Goal: Task Accomplishment & Management: Manage account settings

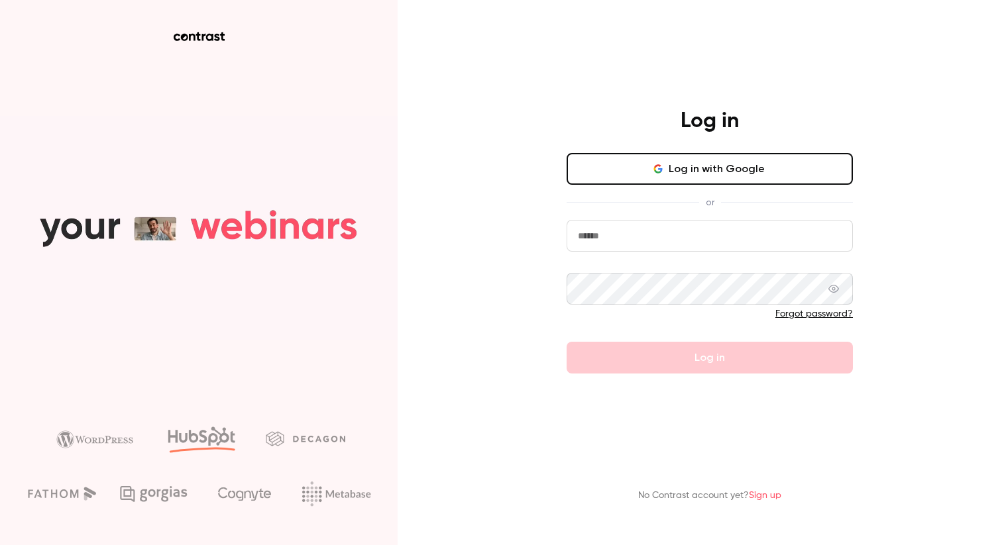
click at [647, 172] on button "Log in with Google" at bounding box center [709, 169] width 286 height 32
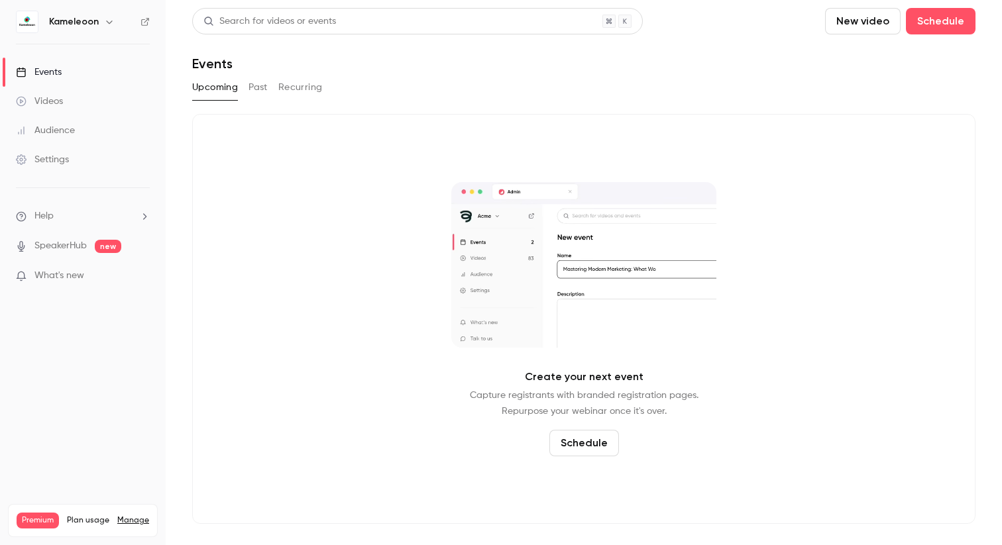
click at [108, 23] on icon "button" at bounding box center [109, 22] width 6 height 3
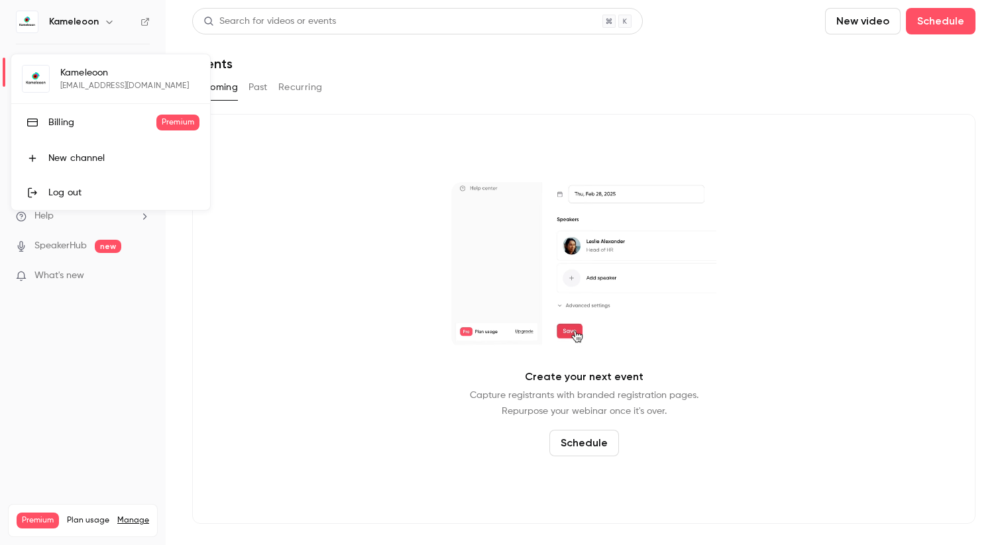
click at [46, 78] on div "Kameleoon [EMAIL_ADDRESS][DOMAIN_NAME] Billing Premium New channel Log out" at bounding box center [110, 132] width 199 height 156
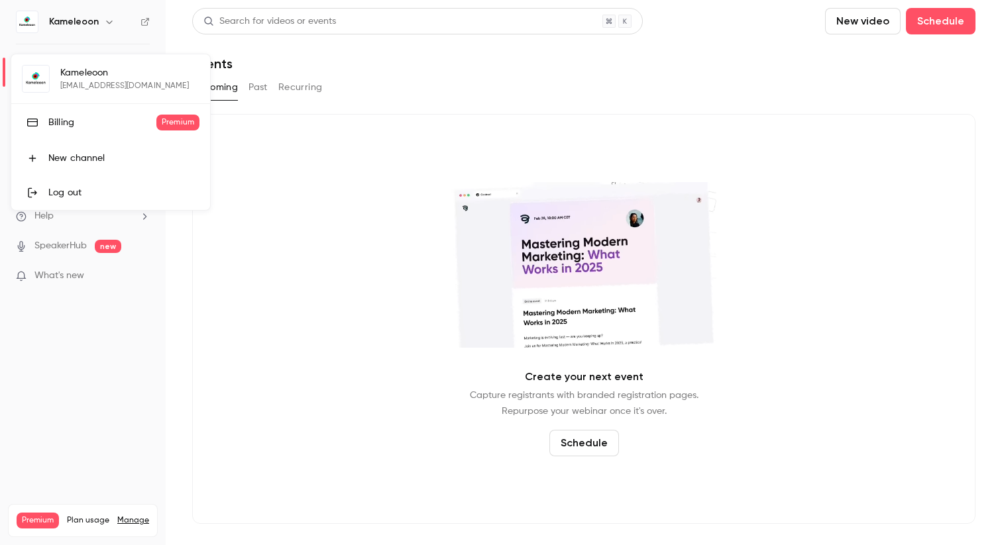
click at [32, 84] on div "Kameleoon [EMAIL_ADDRESS][DOMAIN_NAME] Billing Premium New channel Log out" at bounding box center [110, 132] width 199 height 156
click at [40, 81] on div "Kameleoon [EMAIL_ADDRESS][DOMAIN_NAME] Billing Premium New channel Log out" at bounding box center [110, 132] width 199 height 156
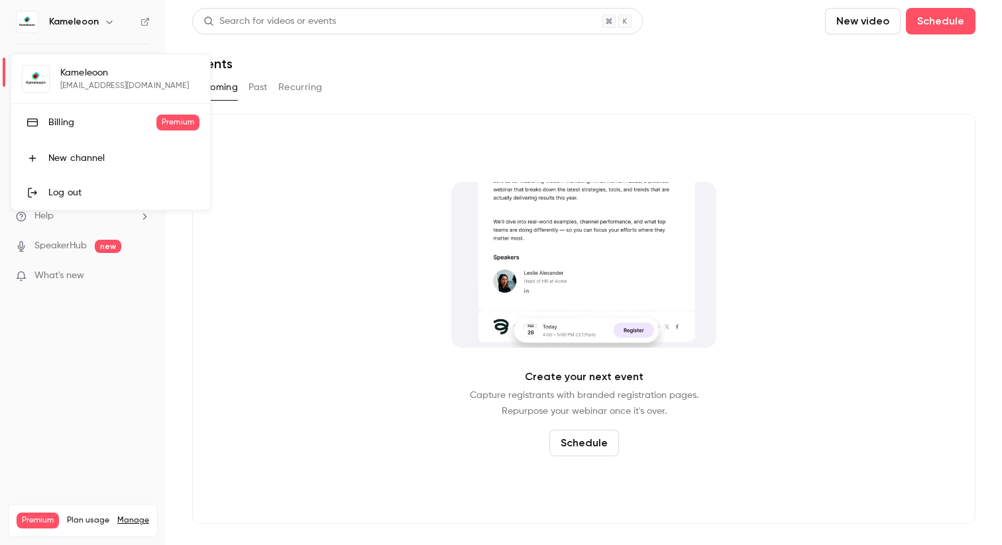
click at [78, 81] on div "Kameleoon [EMAIL_ADDRESS][DOMAIN_NAME] Billing Premium New channel Log out" at bounding box center [110, 132] width 199 height 156
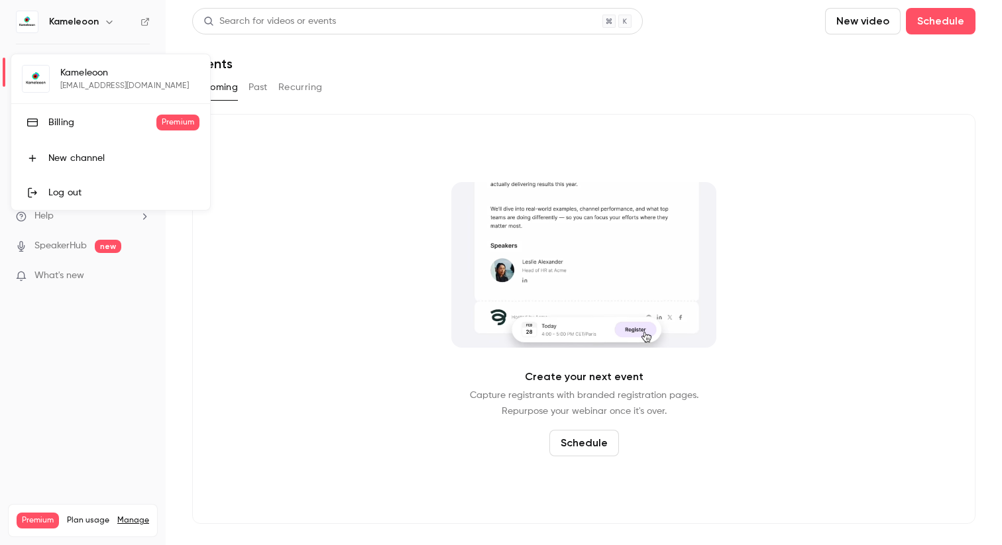
click at [95, 32] on div at bounding box center [501, 272] width 1002 height 545
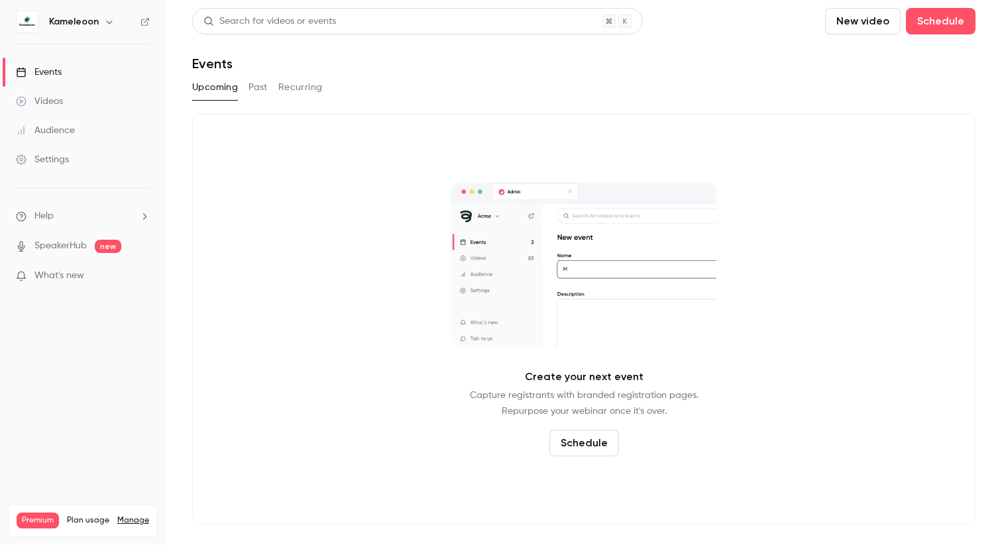
click at [128, 513] on div "Premium Plan usage Manage" at bounding box center [83, 521] width 132 height 16
click at [129, 515] on link "Manage" at bounding box center [133, 520] width 32 height 11
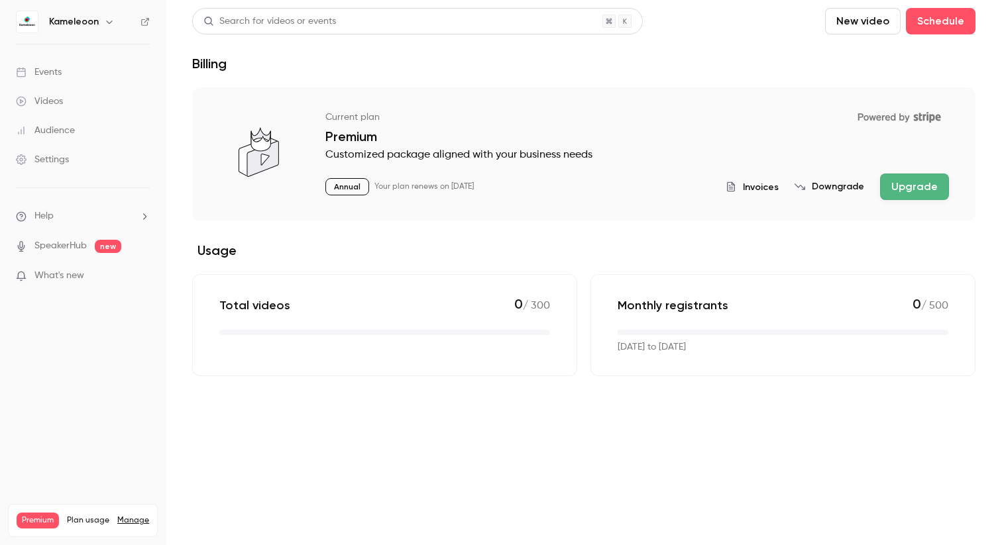
click at [70, 162] on link "Settings" at bounding box center [83, 159] width 166 height 29
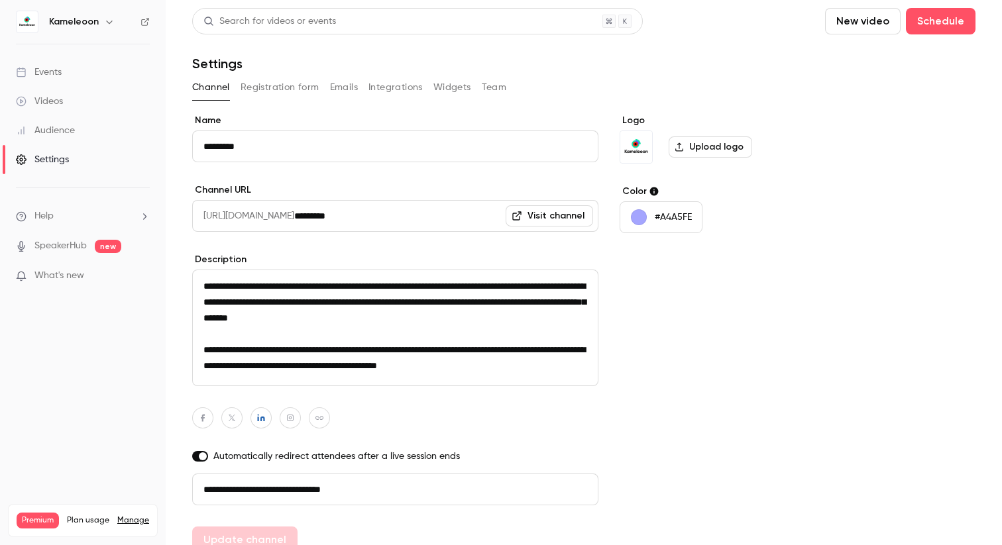
scroll to position [16, 0]
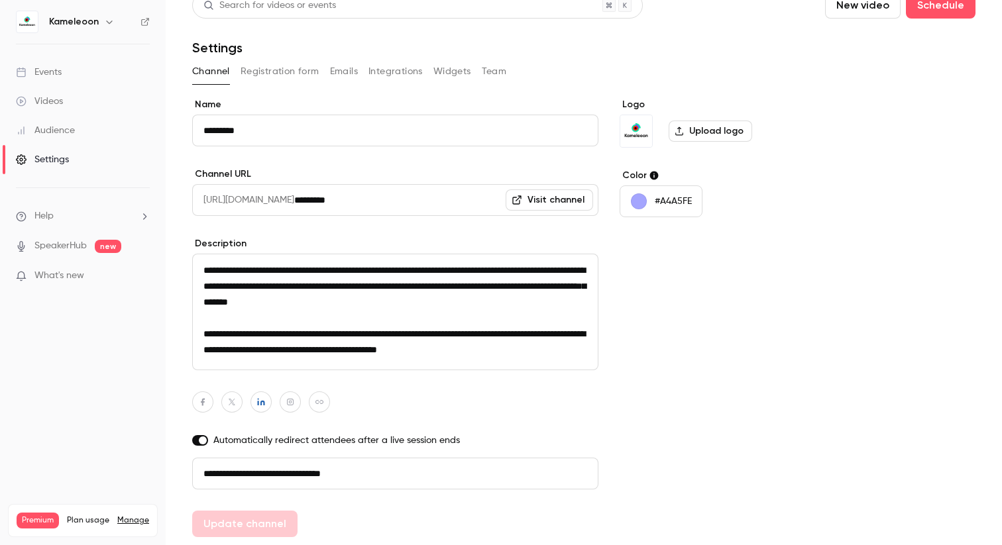
click at [489, 67] on button "Team" at bounding box center [494, 71] width 25 height 21
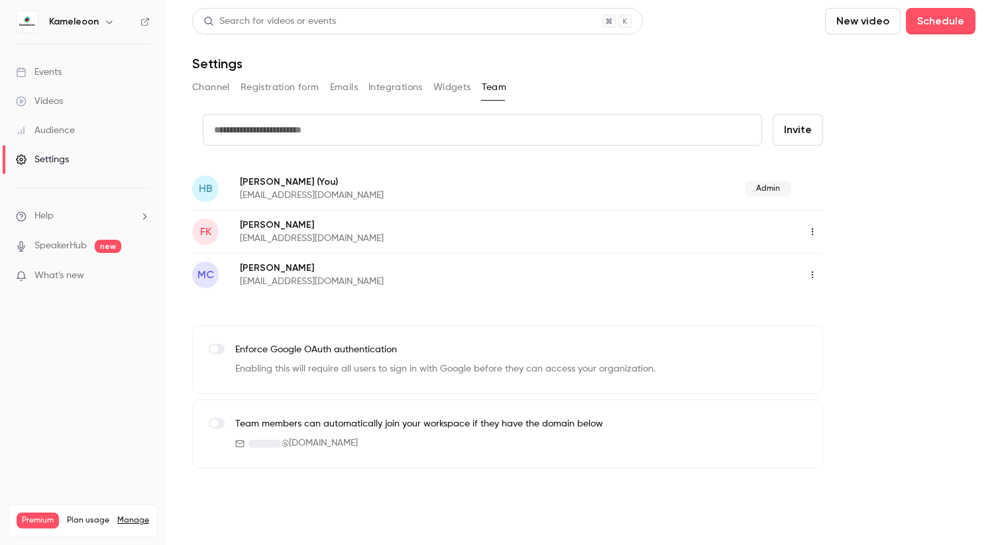
click at [323, 137] on input "text" at bounding box center [482, 130] width 559 height 32
paste input "**********"
click at [358, 141] on input "**********" at bounding box center [482, 130] width 559 height 32
click at [374, 123] on input "**********" at bounding box center [482, 130] width 559 height 32
drag, startPoint x: 335, startPoint y: 132, endPoint x: 185, endPoint y: 132, distance: 150.4
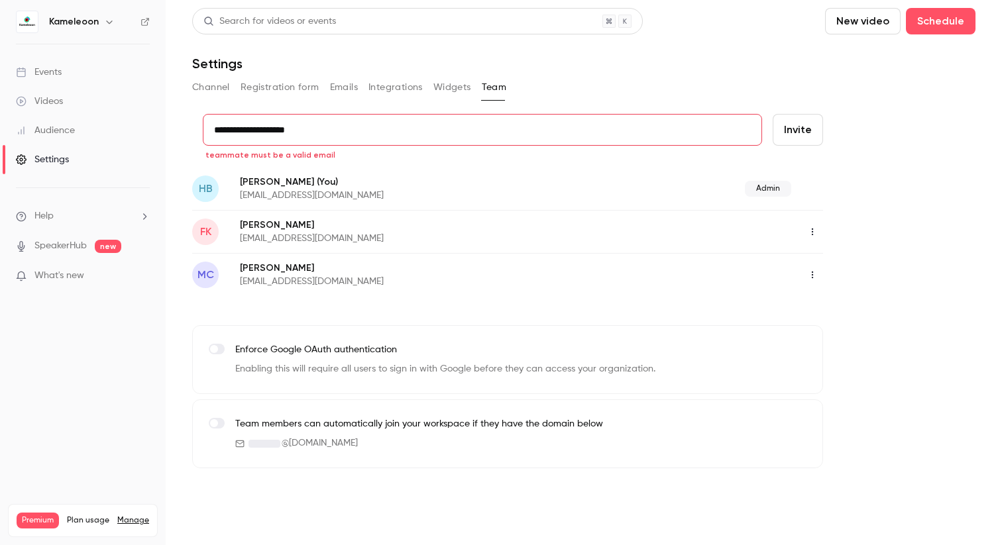
click at [192, 132] on form "**********" at bounding box center [507, 140] width 631 height 53
type input "**********"
click at [784, 140] on button "Invite" at bounding box center [797, 130] width 50 height 32
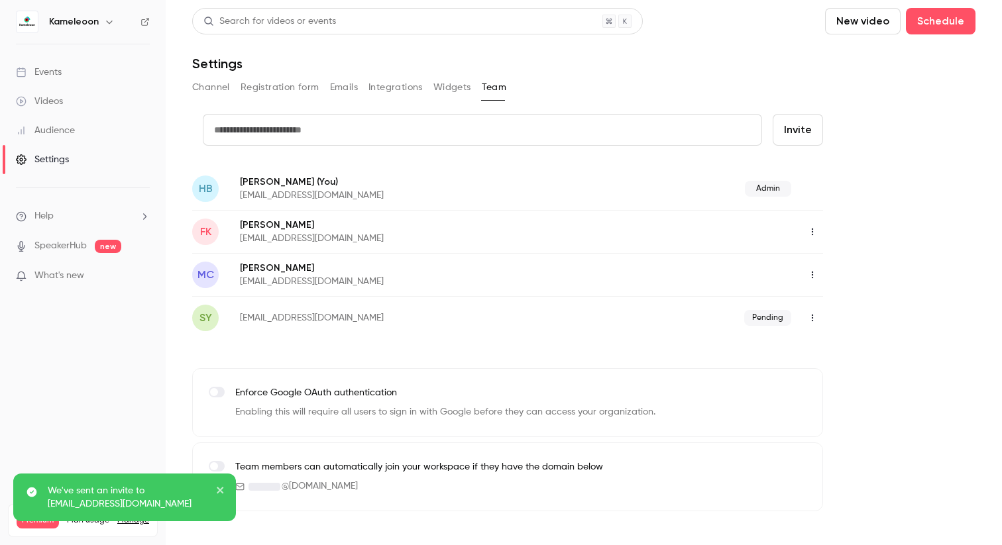
click at [225, 486] on div "We've sent an invite to [EMAIL_ADDRESS][DOMAIN_NAME]" at bounding box center [124, 498] width 223 height 48
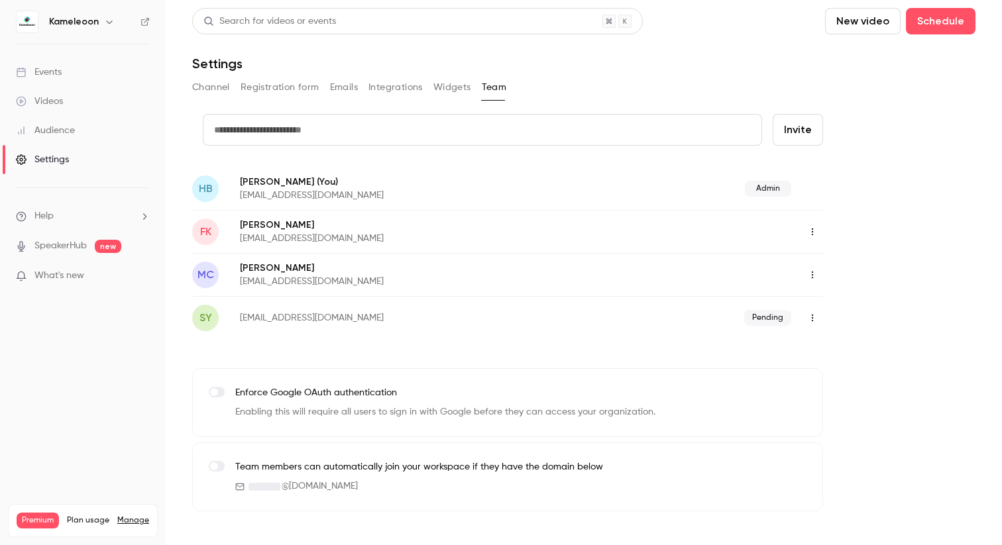
click at [99, 236] on ul "Help SpeakerHub new What's new" at bounding box center [83, 247] width 166 height 119
click at [66, 242] on link "SpeakerHub" at bounding box center [60, 246] width 52 height 14
click at [97, 23] on div "Kameleoon" at bounding box center [89, 22] width 81 height 16
click at [105, 23] on icon "button" at bounding box center [109, 22] width 11 height 11
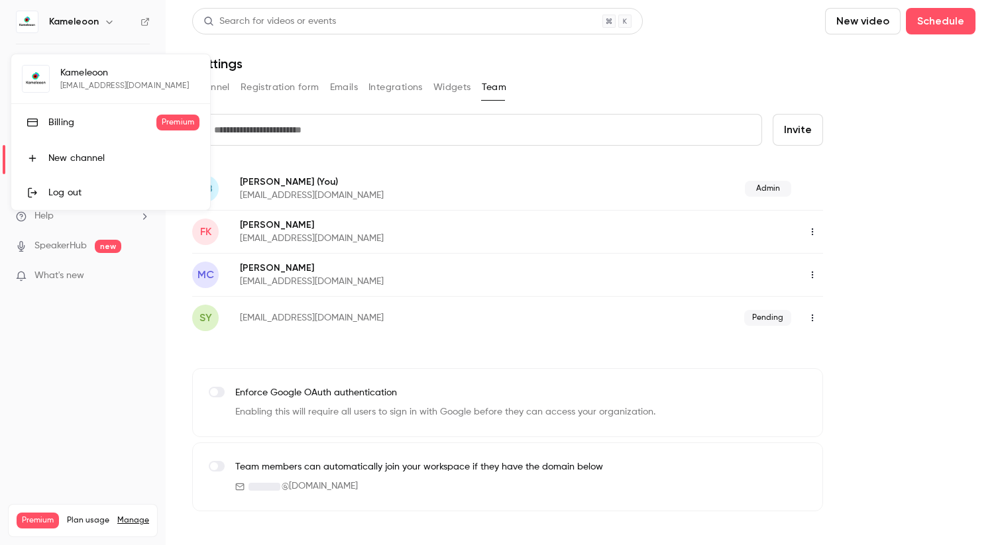
click at [95, 150] on li "New channel" at bounding box center [110, 158] width 199 height 34
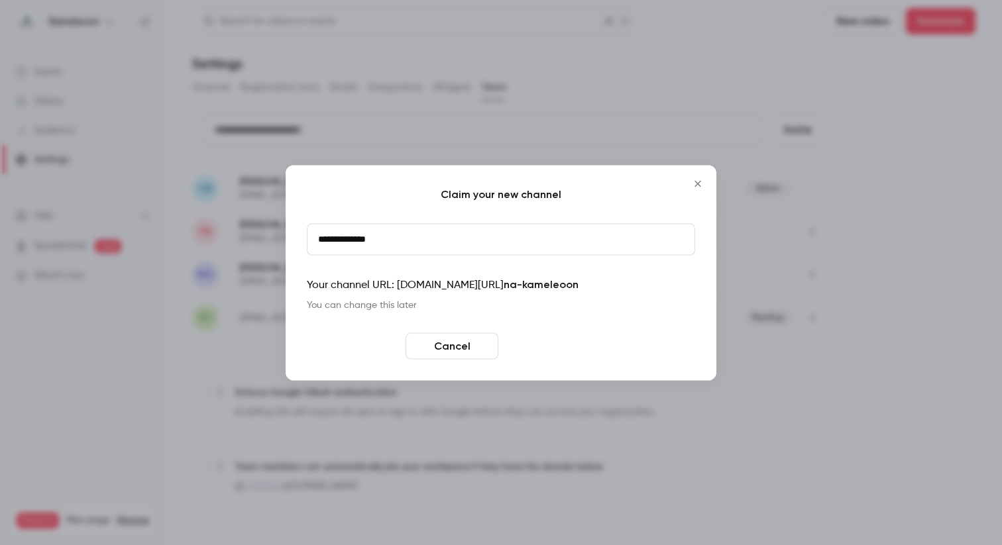
type input "**********"
click at [553, 339] on button "Create" at bounding box center [549, 346] width 93 height 26
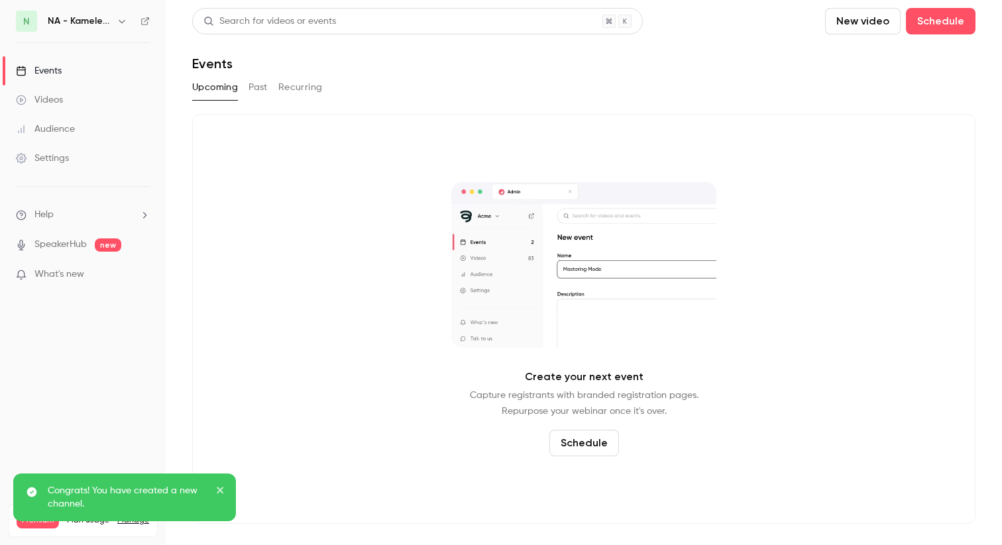
click at [113, 24] on div "NA - Kameleoon" at bounding box center [89, 21] width 82 height 16
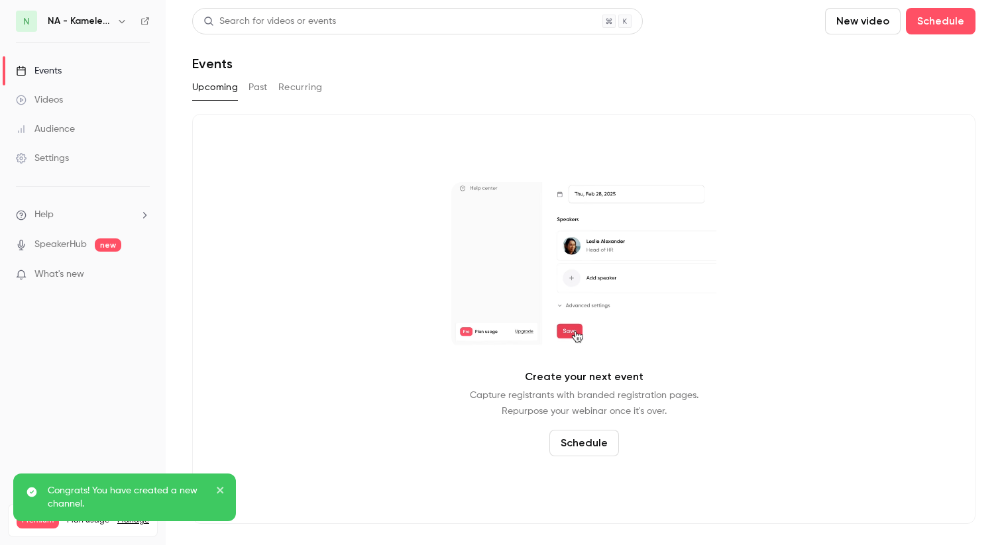
click at [120, 21] on icon "button" at bounding box center [122, 21] width 6 height 3
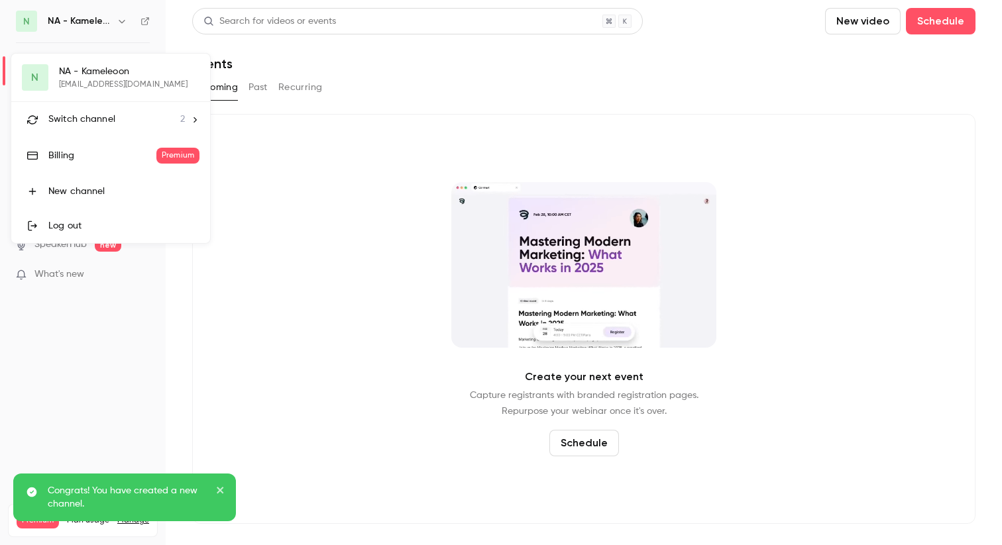
click at [86, 123] on span "Switch channel" at bounding box center [81, 120] width 67 height 14
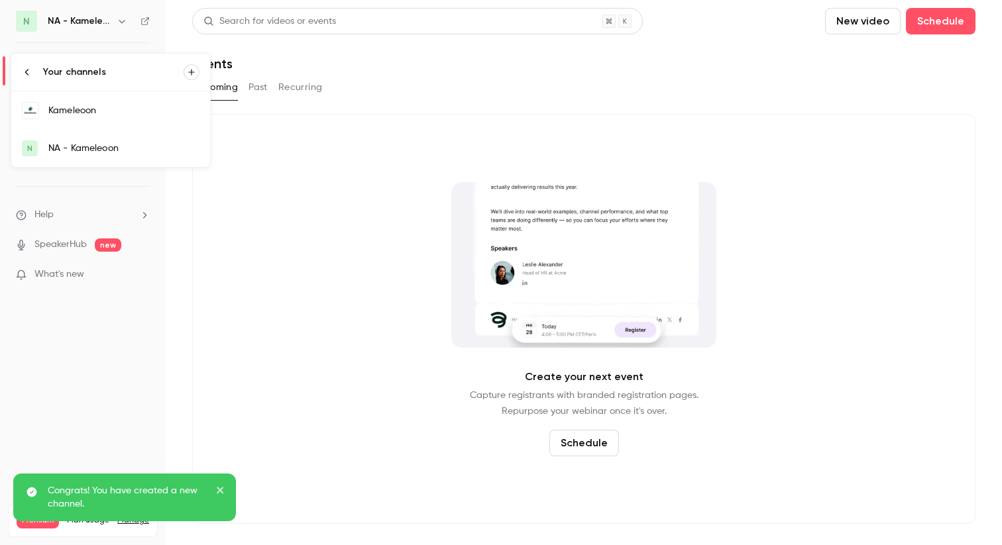
click at [66, 107] on div "Kameleoon" at bounding box center [123, 110] width 151 height 13
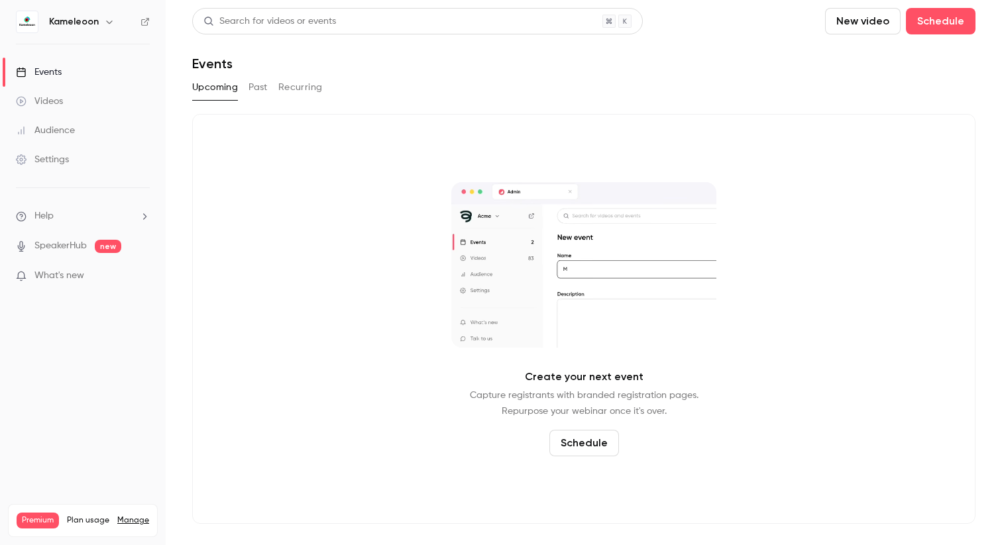
click at [108, 26] on icon "button" at bounding box center [109, 22] width 11 height 11
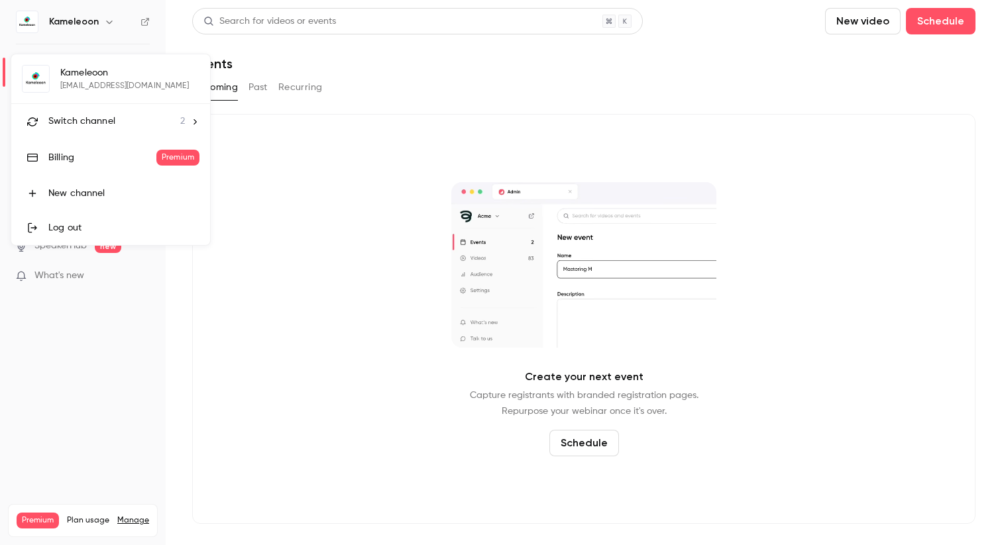
click at [57, 28] on div at bounding box center [501, 272] width 1002 height 545
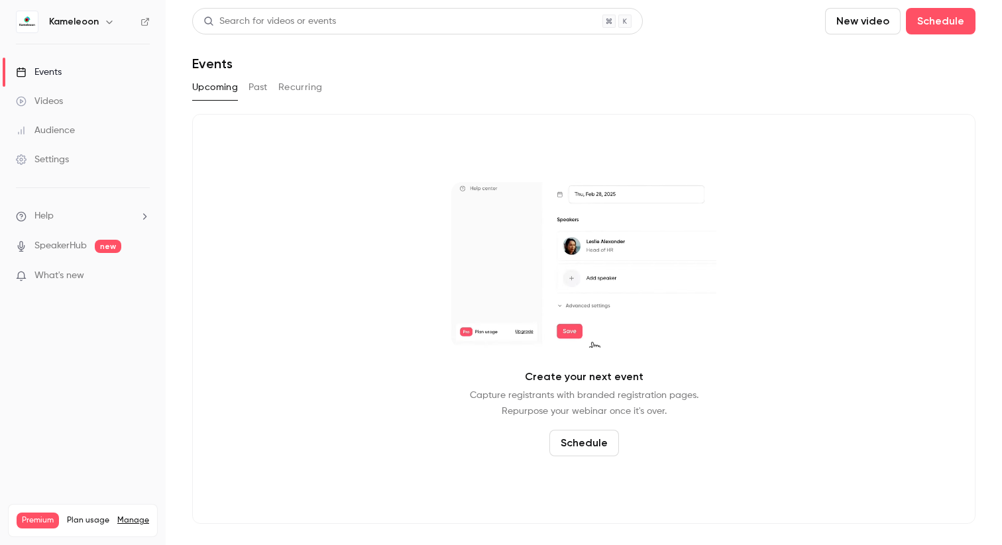
click at [51, 162] on div "Settings" at bounding box center [42, 159] width 53 height 13
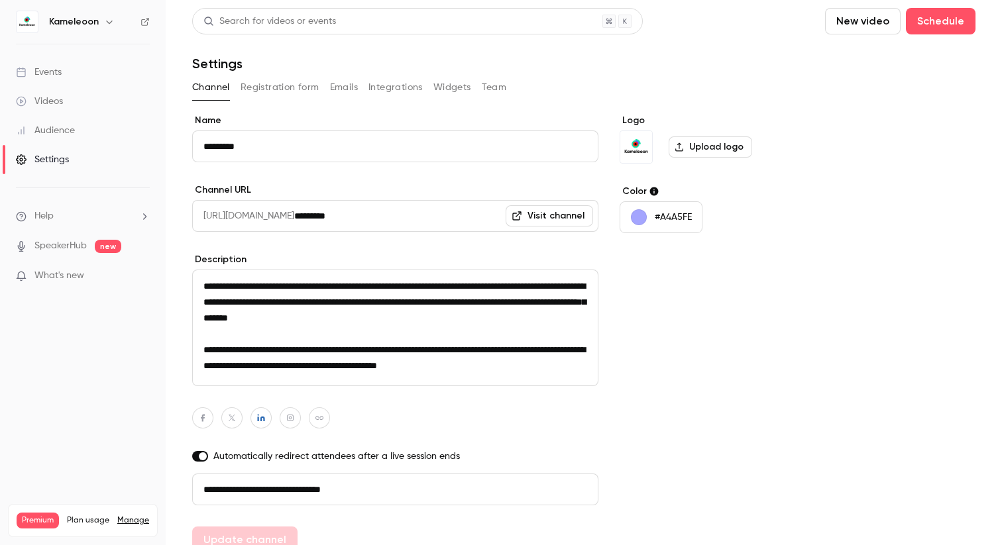
click at [689, 148] on label "Upload logo" at bounding box center [709, 146] width 83 height 21
click at [0, 0] on input "Upload logo" at bounding box center [0, 0] width 0 height 0
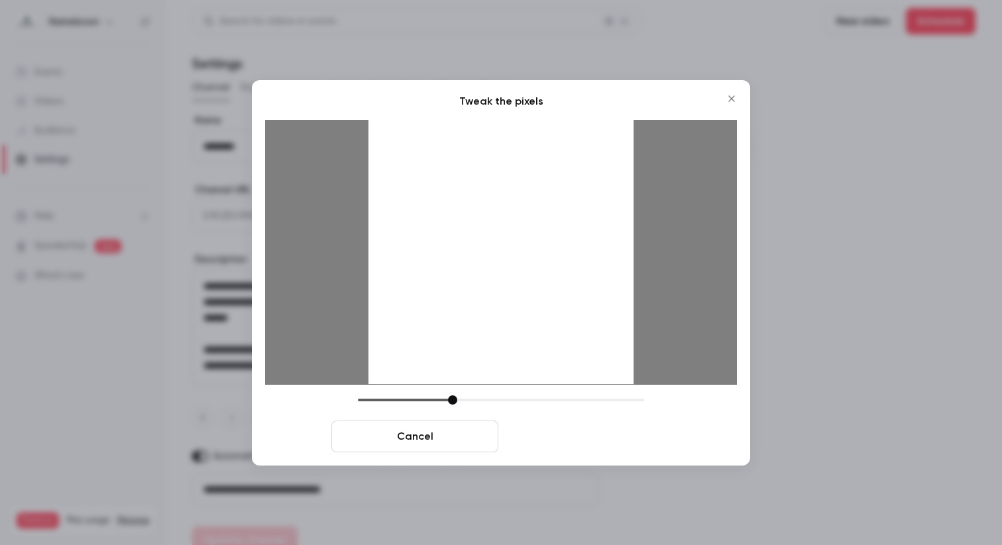
click at [609, 432] on button "Crop and save" at bounding box center [586, 437] width 167 height 32
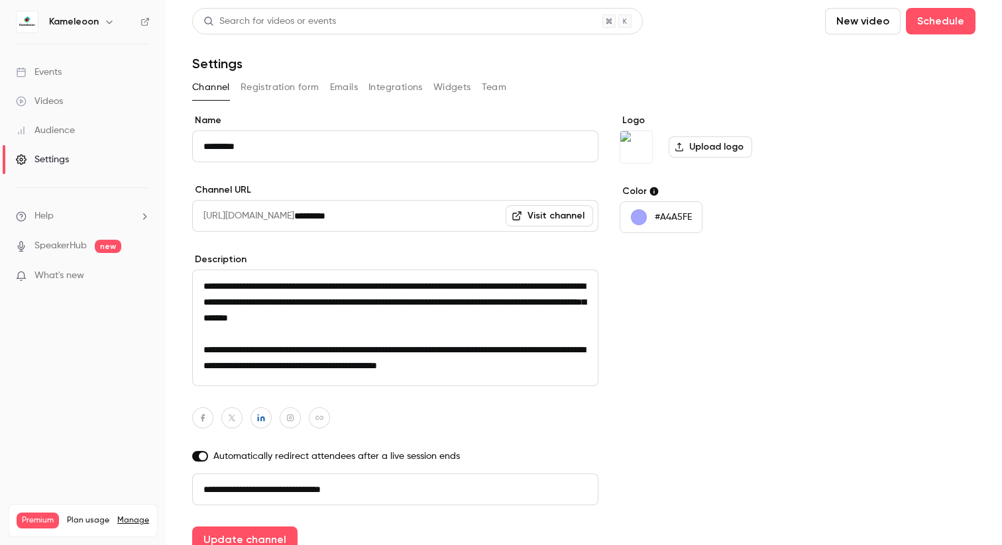
scroll to position [58, 0]
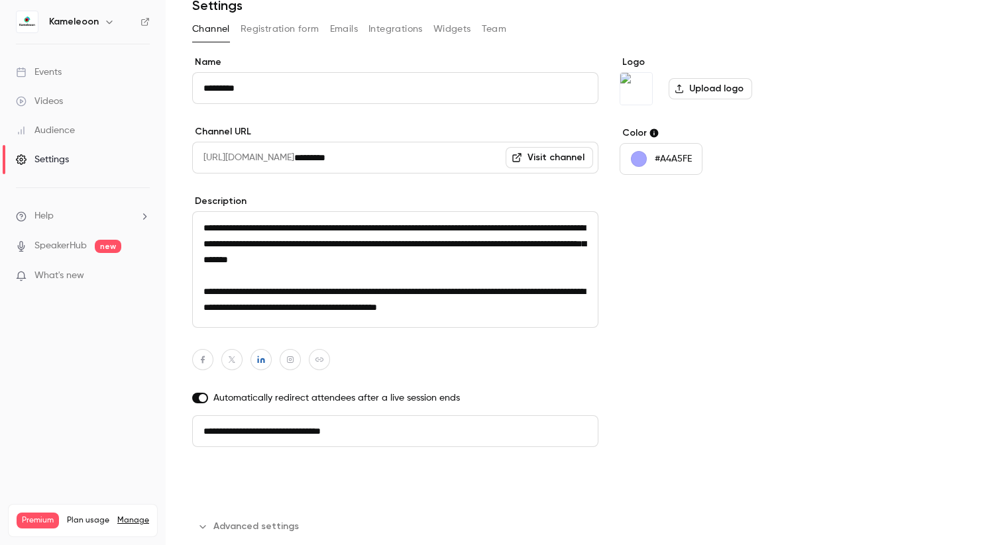
click at [238, 485] on button "Update channel" at bounding box center [244, 481] width 105 height 26
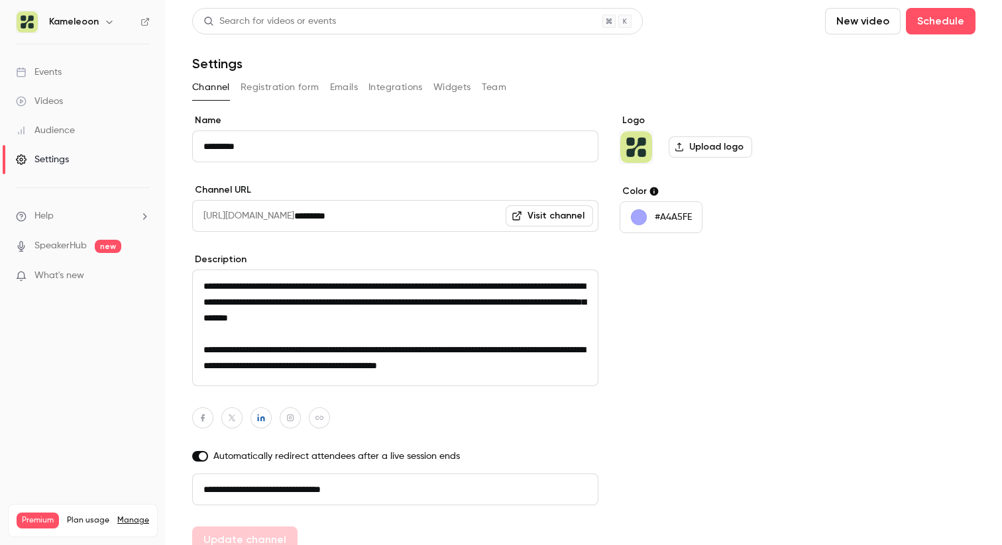
click at [108, 26] on icon "button" at bounding box center [109, 22] width 11 height 11
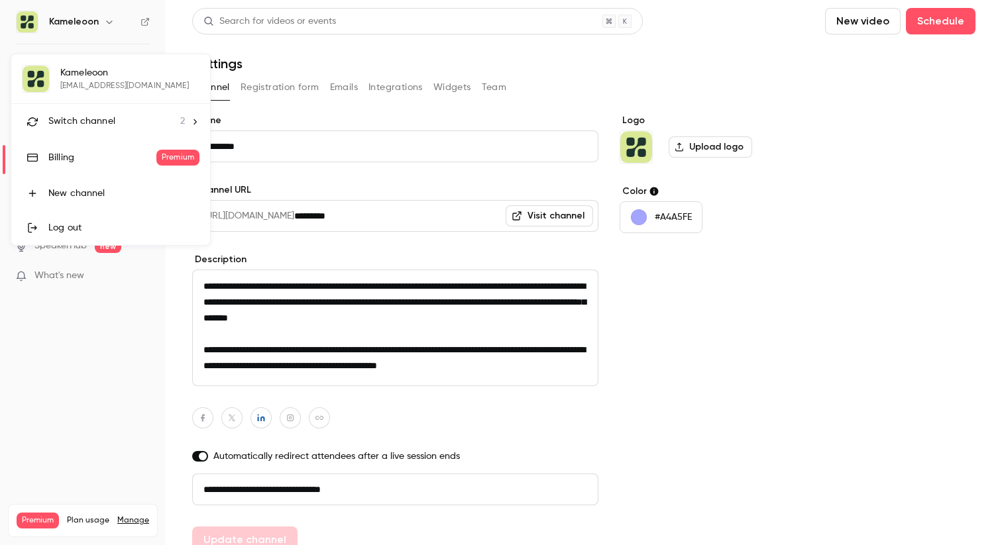
click at [275, 115] on div at bounding box center [501, 272] width 1002 height 545
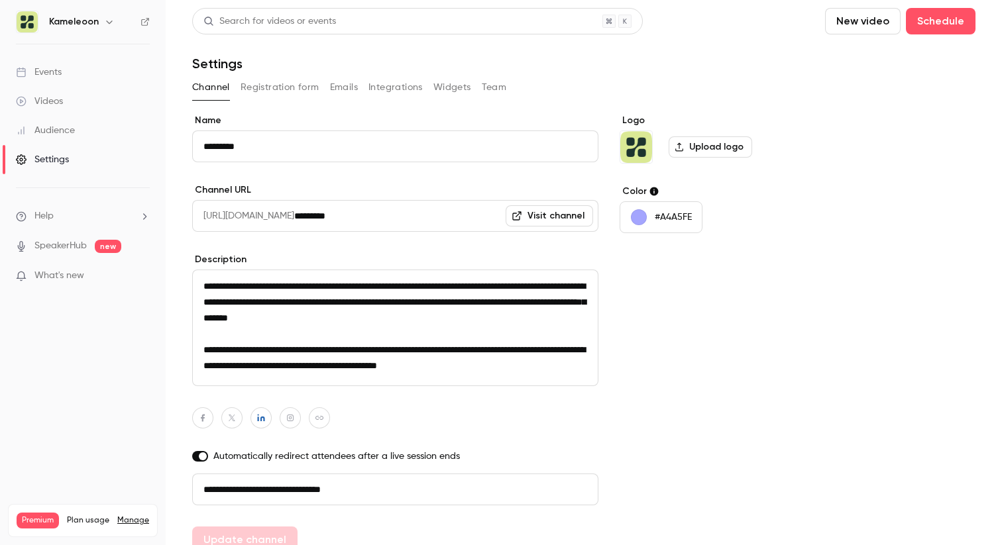
click at [101, 19] on button "button" at bounding box center [109, 22] width 16 height 16
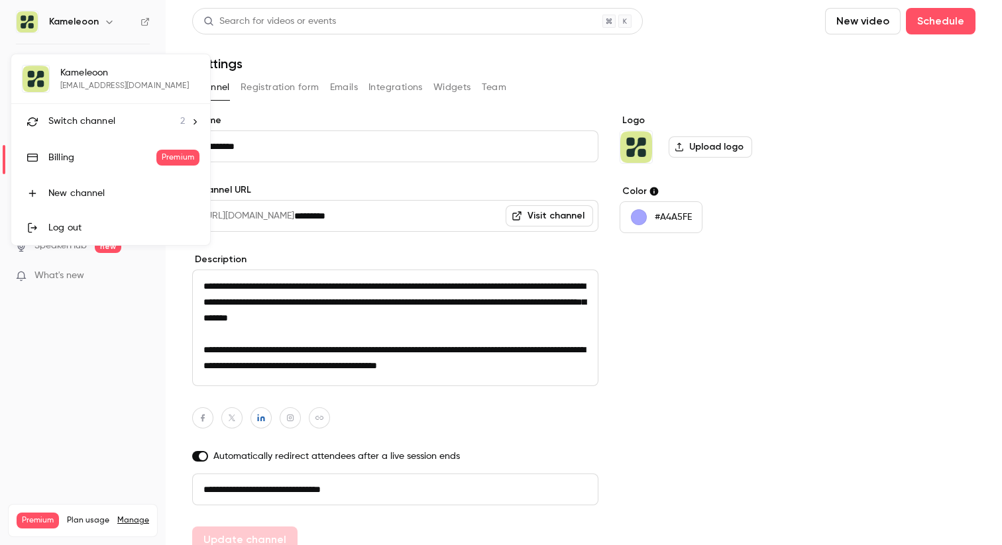
click at [99, 127] on span "Switch channel" at bounding box center [81, 122] width 67 height 14
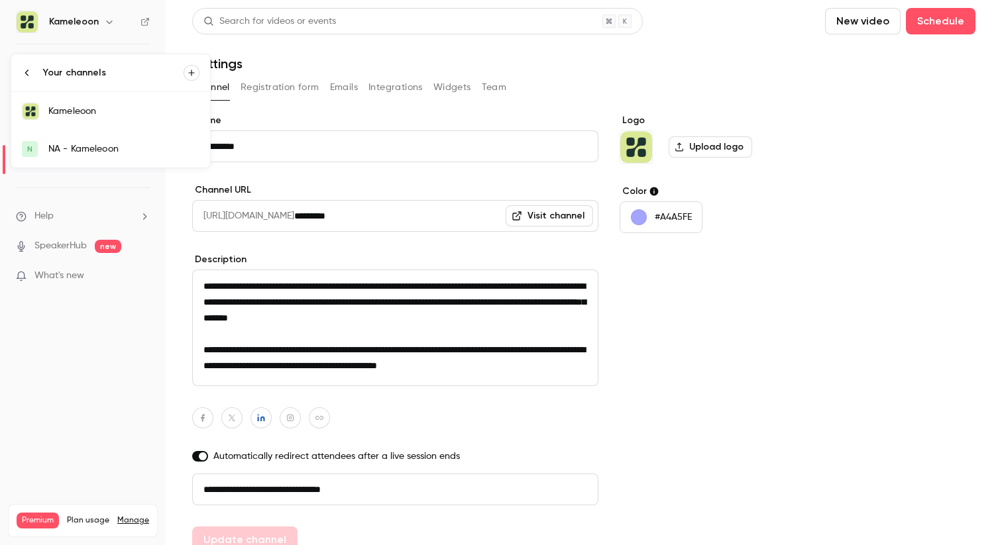
click at [136, 150] on div "NA - Kameleoon" at bounding box center [123, 148] width 151 height 13
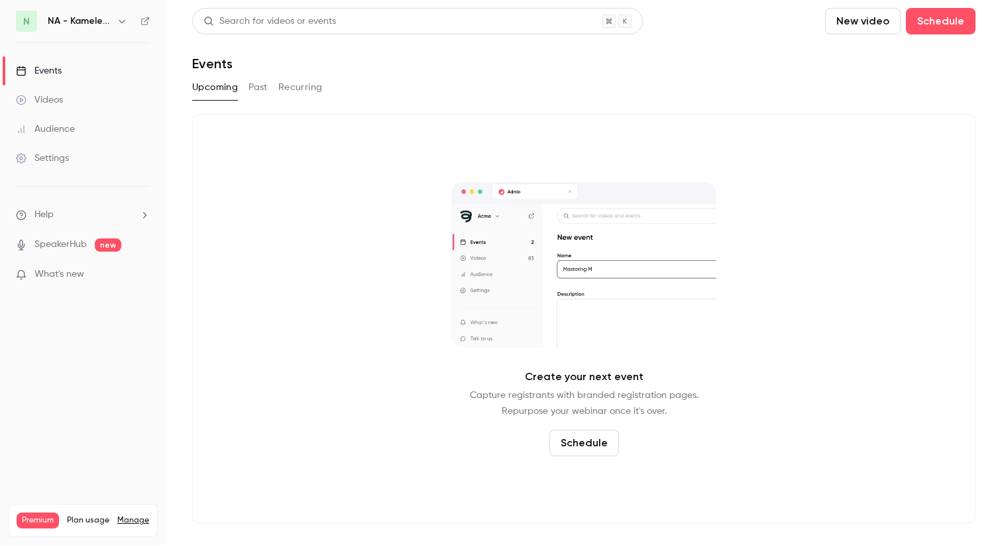
click at [97, 23] on h6 "NA - Kameleoon" at bounding box center [80, 21] width 64 height 13
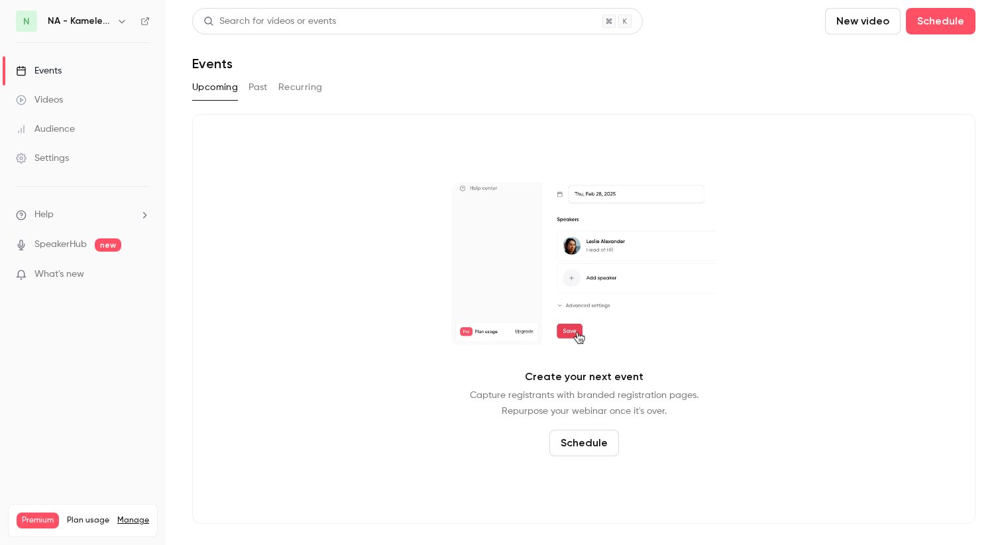
click at [117, 21] on icon "button" at bounding box center [122, 21] width 11 height 11
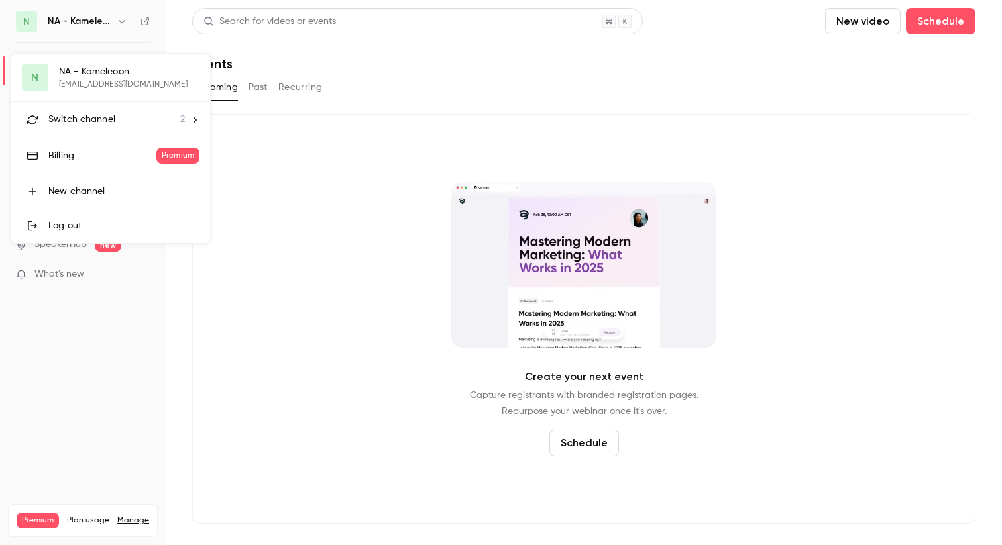
click at [319, 217] on div at bounding box center [501, 272] width 1002 height 545
